Goal: Transaction & Acquisition: Obtain resource

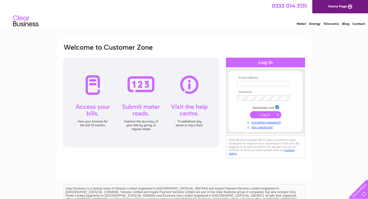
type input "chuchstreetgarage@gmail.com"
click at [272, 115] on input "submit" at bounding box center [265, 114] width 31 height 7
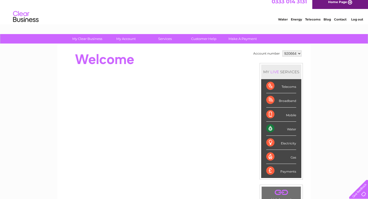
scroll to position [4, 0]
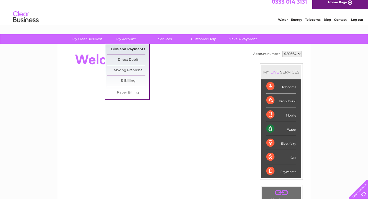
click at [128, 48] on link "Bills and Payments" at bounding box center [128, 49] width 42 height 10
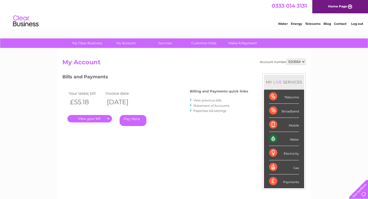
scroll to position [19, 0]
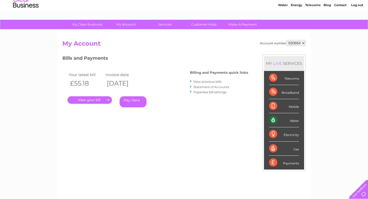
click at [207, 81] on link "View previous bills" at bounding box center [208, 82] width 28 height 4
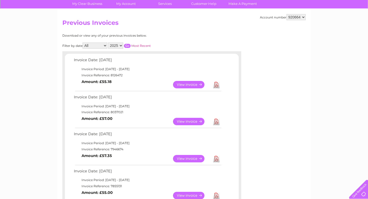
scroll to position [43, 0]
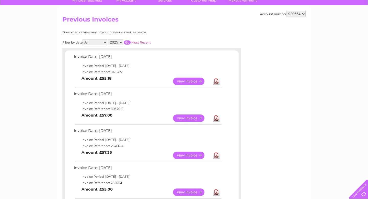
click at [217, 120] on link "Download" at bounding box center [216, 117] width 6 height 7
